Goal: Book appointment/travel/reservation

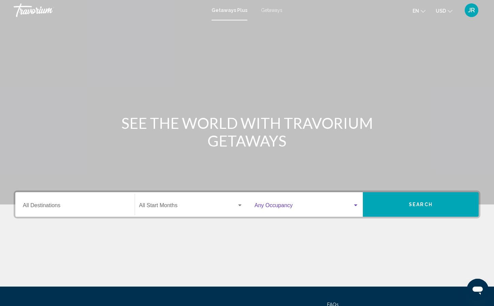
click at [346, 209] on span "Search widget" at bounding box center [304, 207] width 98 height 6
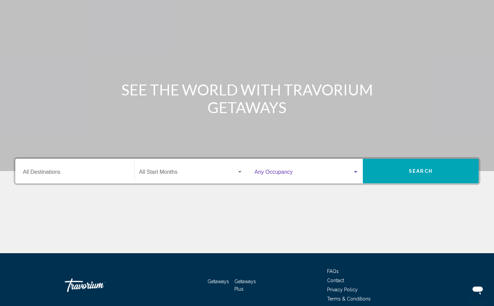
scroll to position [64, 0]
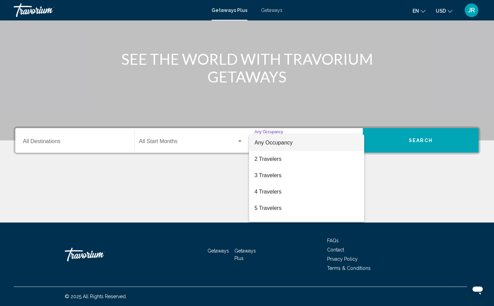
click at [125, 174] on div at bounding box center [247, 153] width 494 height 306
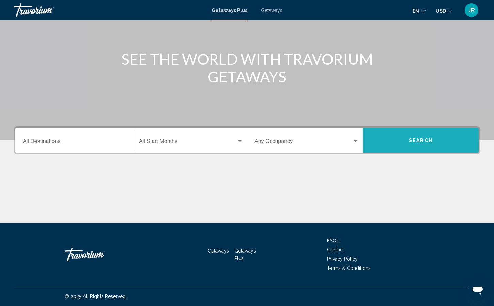
click at [401, 141] on button "Search" at bounding box center [421, 140] width 116 height 25
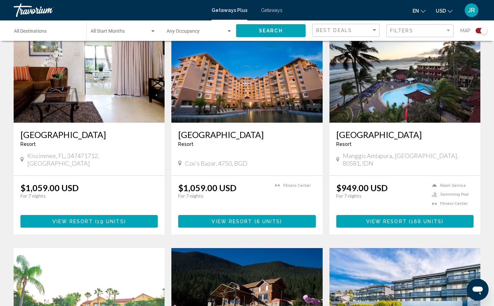
scroll to position [273, 0]
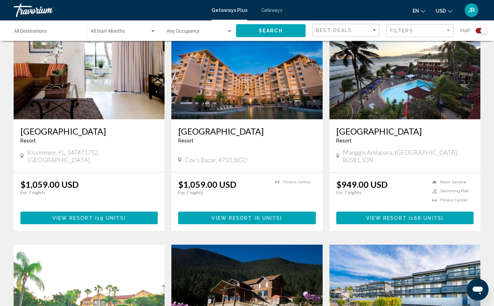
click at [367, 132] on h3 "[GEOGRAPHIC_DATA]" at bounding box center [405, 131] width 137 height 10
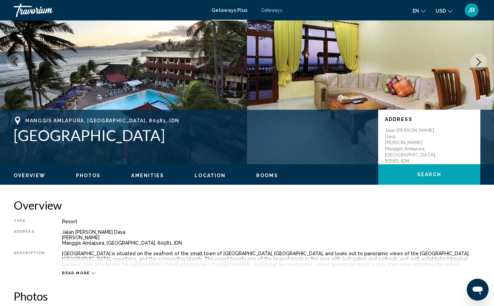
scroll to position [102, 0]
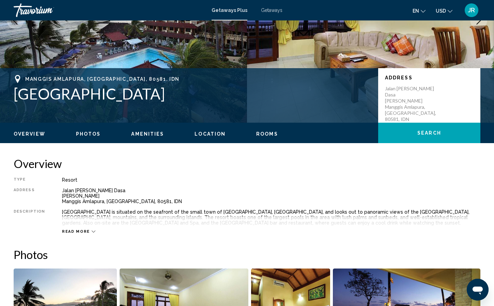
click at [88, 231] on div "Read more" at bounding box center [78, 231] width 33 height 4
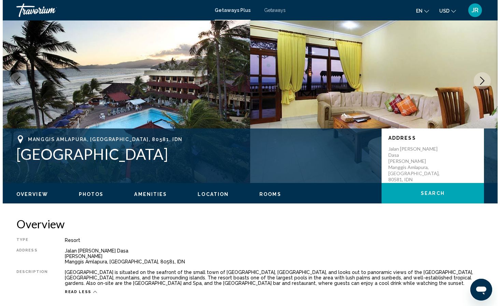
scroll to position [0, 0]
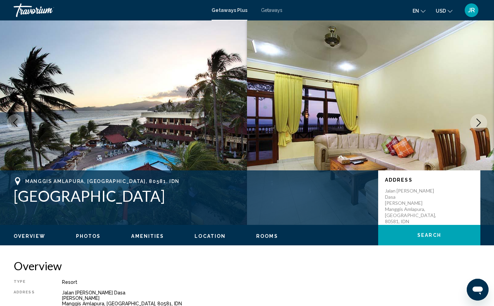
click at [268, 11] on span "Getaways" at bounding box center [271, 10] width 21 height 5
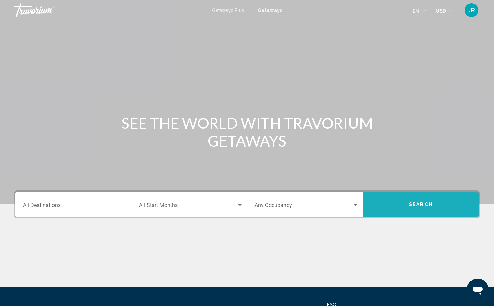
click at [426, 206] on span "Search" at bounding box center [421, 204] width 24 height 5
